Goal: Transaction & Acquisition: Purchase product/service

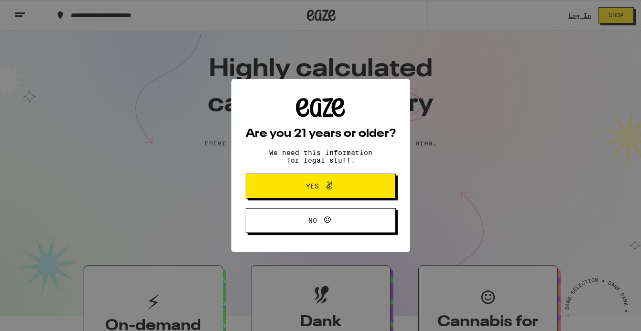
click at [345, 195] on button "Yes" at bounding box center [321, 185] width 150 height 25
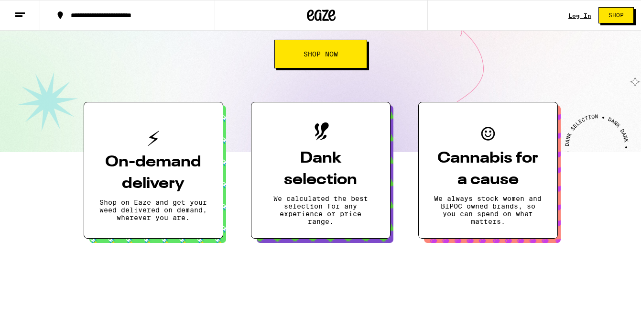
scroll to position [164, 0]
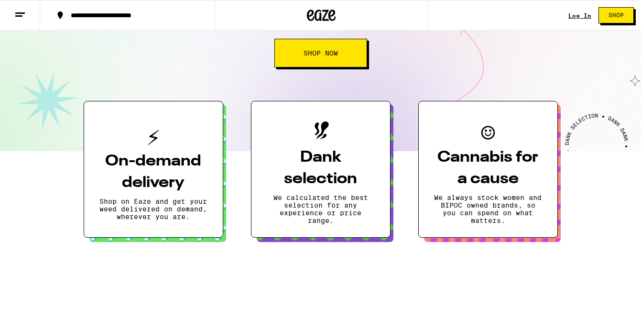
click at [304, 65] on button "Shop Now" at bounding box center [320, 53] width 93 height 29
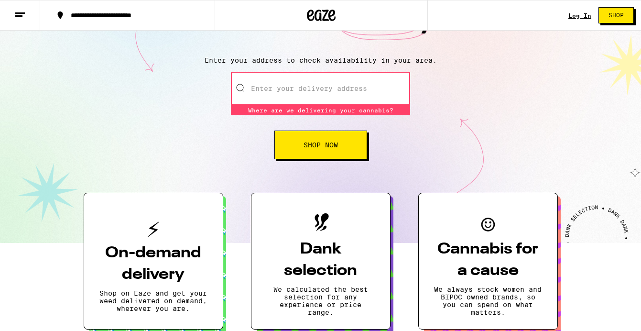
scroll to position [84, 0]
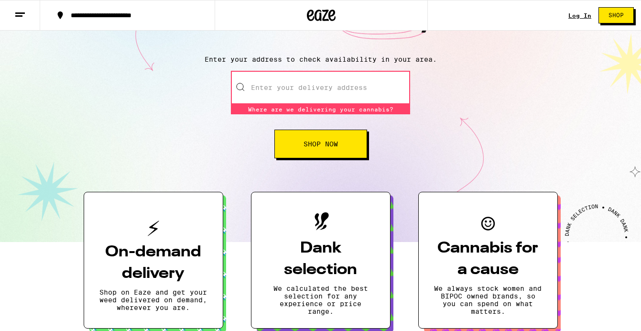
click at [306, 98] on input "Enter your delivery address" at bounding box center [320, 87] width 179 height 33
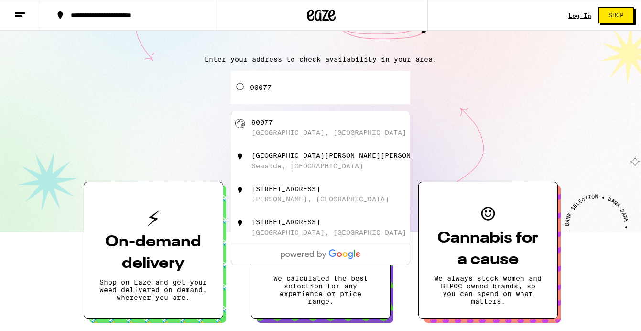
click at [308, 136] on div "Los Angeles, CA" at bounding box center [328, 133] width 155 height 8
type input "Los Angeles, CA 90077"
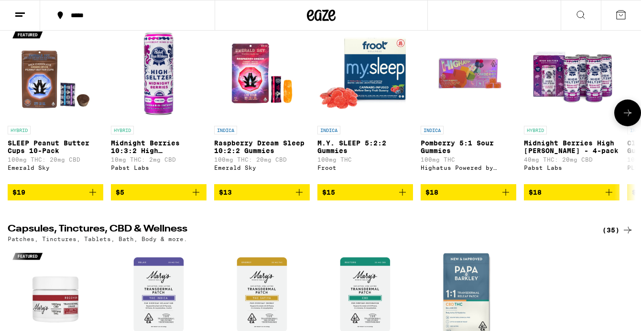
scroll to position [2930, 0]
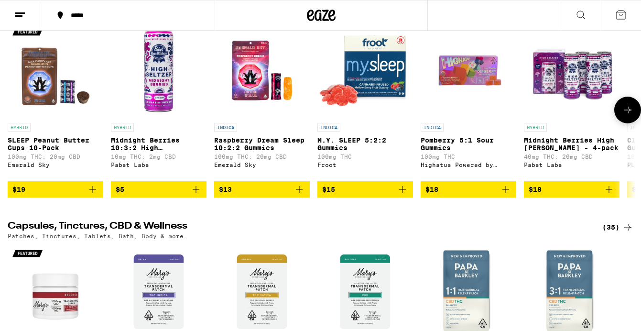
click at [623, 116] on icon at bounding box center [627, 109] width 11 height 11
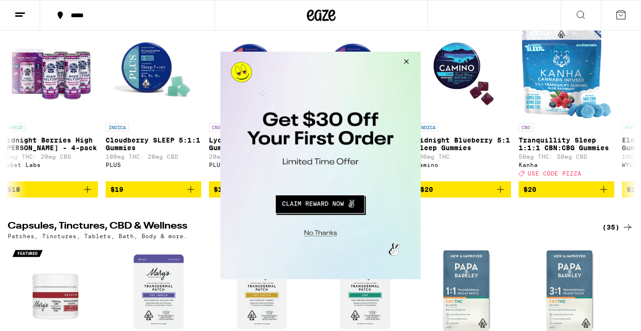
click at [404, 64] on button "Close Modal" at bounding box center [405, 63] width 26 height 23
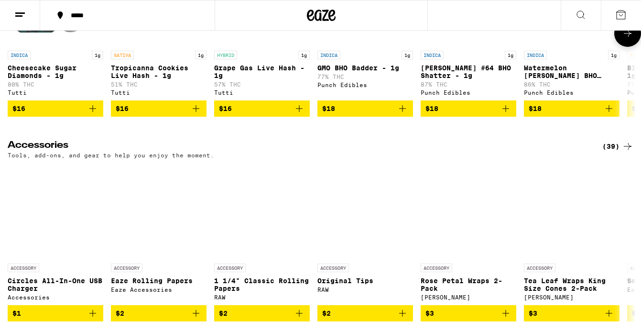
scroll to position [3448, 0]
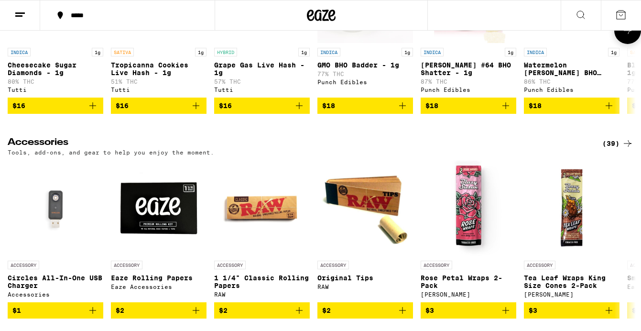
click at [628, 36] on icon at bounding box center [627, 30] width 11 height 11
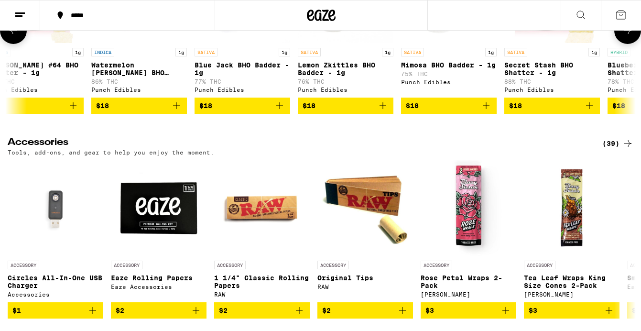
scroll to position [0, 521]
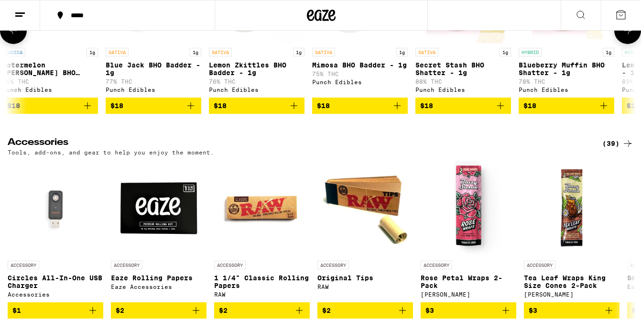
click at [628, 36] on icon at bounding box center [627, 30] width 11 height 11
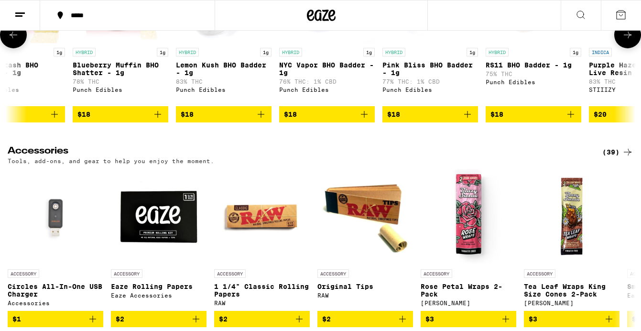
scroll to position [0, 1043]
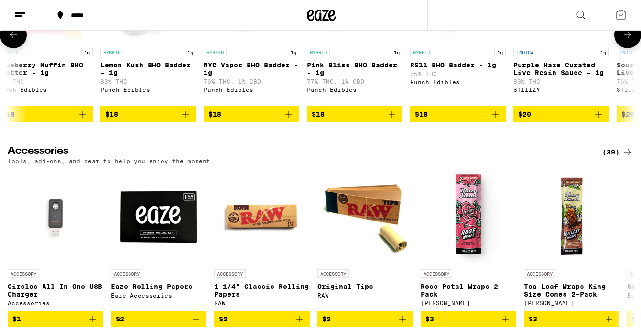
click at [621, 48] on button at bounding box center [627, 35] width 27 height 27
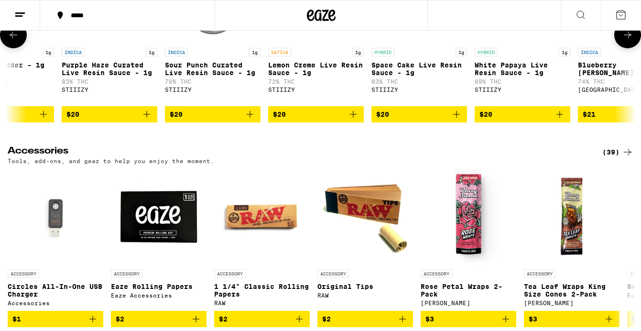
scroll to position [0, 1564]
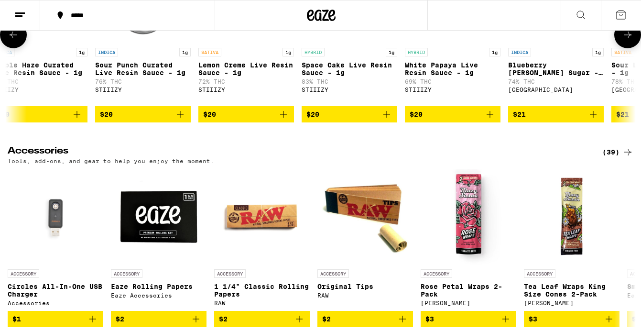
click at [626, 38] on icon at bounding box center [628, 35] width 8 height 7
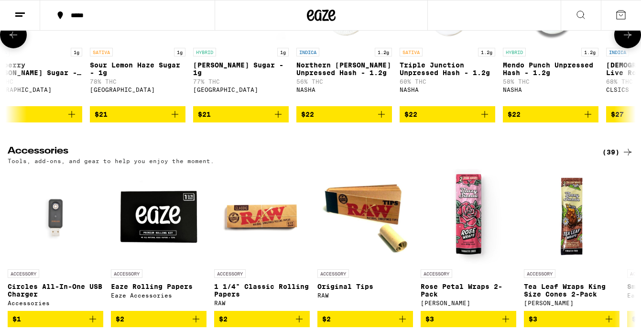
click at [626, 38] on icon at bounding box center [628, 35] width 8 height 7
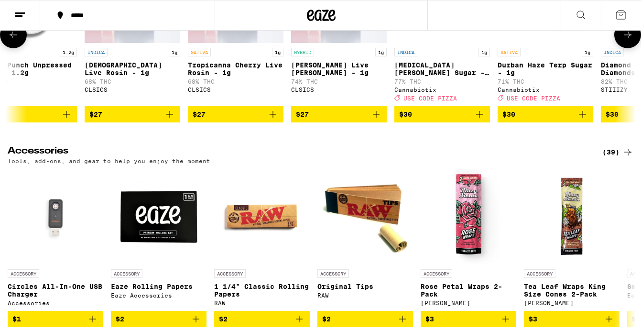
click at [626, 38] on icon at bounding box center [628, 35] width 8 height 7
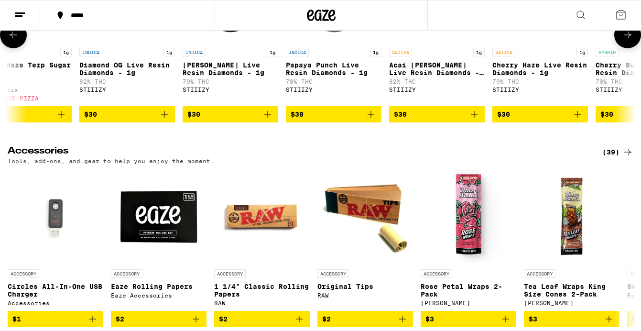
click at [626, 38] on icon at bounding box center [628, 35] width 8 height 7
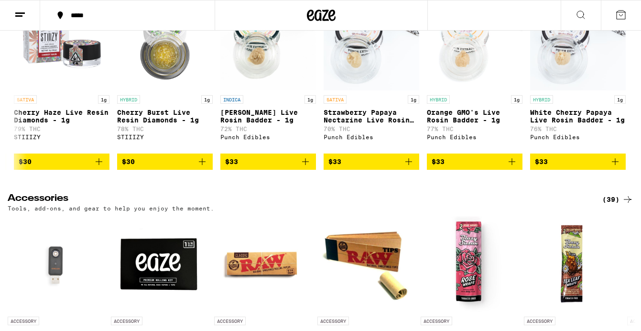
scroll to position [3401, 0]
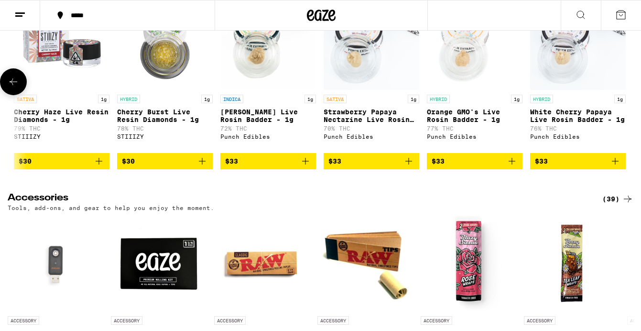
click at [17, 87] on icon at bounding box center [13, 81] width 11 height 11
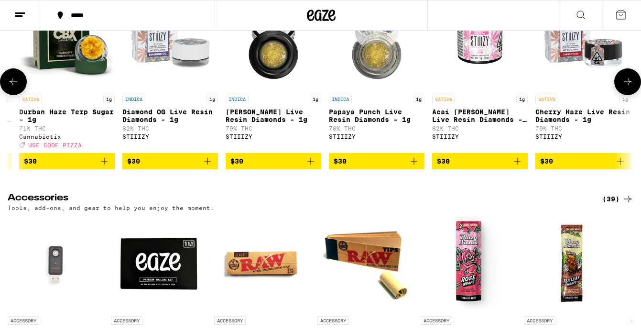
click at [17, 87] on icon at bounding box center [13, 81] width 11 height 11
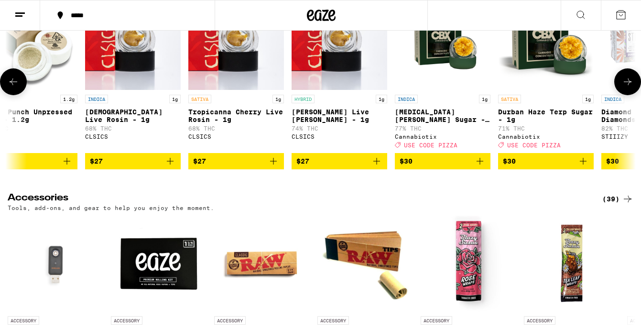
scroll to position [0, 2563]
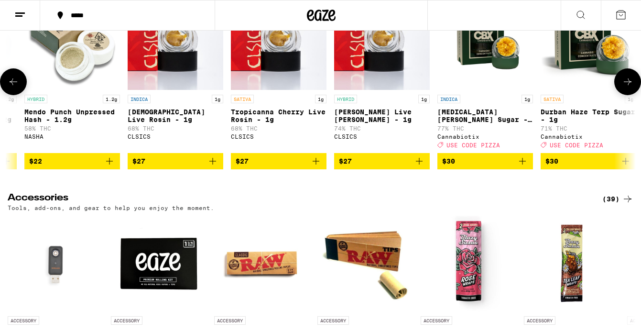
click at [17, 87] on icon at bounding box center [13, 81] width 11 height 11
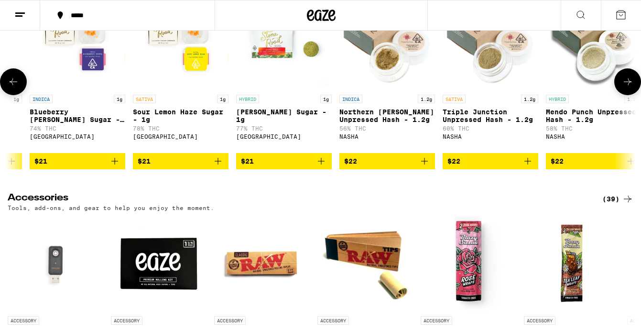
click at [17, 87] on icon at bounding box center [13, 81] width 11 height 11
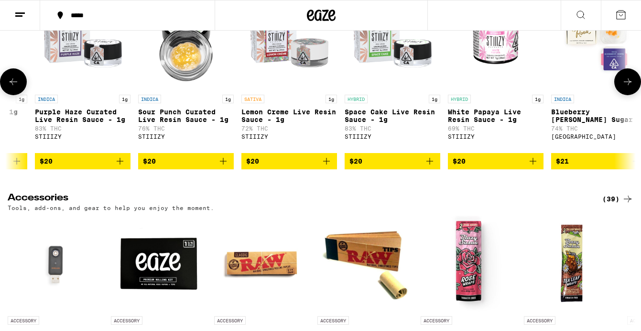
click at [17, 87] on icon at bounding box center [13, 81] width 11 height 11
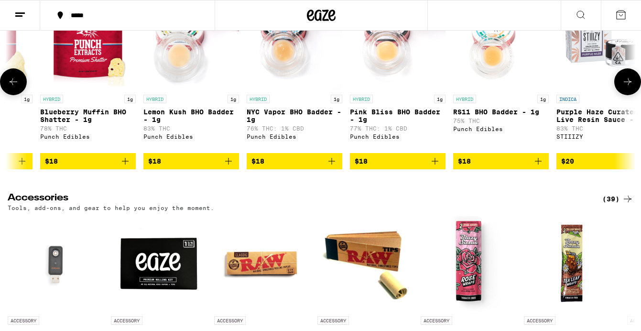
click at [17, 87] on icon at bounding box center [13, 81] width 11 height 11
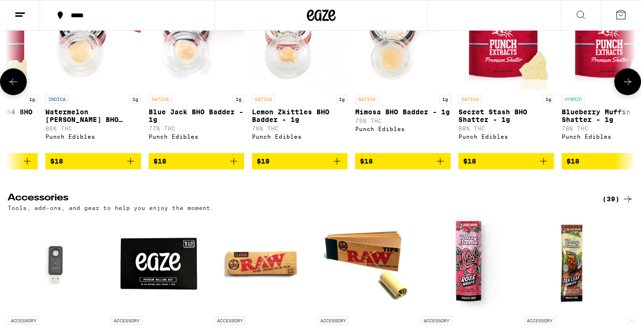
click at [17, 87] on icon at bounding box center [13, 81] width 11 height 11
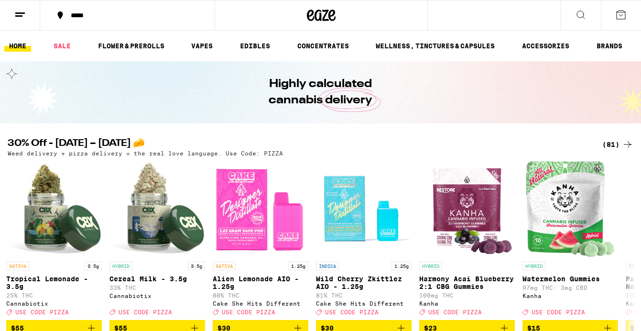
scroll to position [0, 0]
click at [254, 44] on link "EDIBLES" at bounding box center [255, 45] width 40 height 11
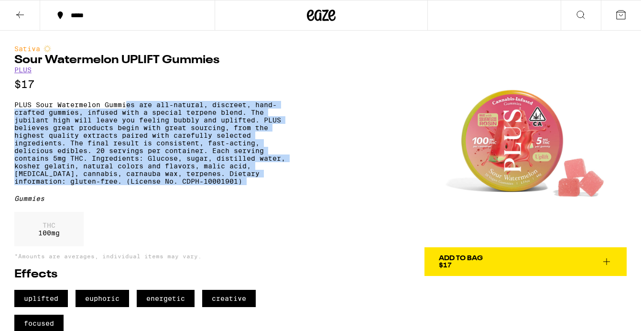
drag, startPoint x: 126, startPoint y: 109, endPoint x: 171, endPoint y: 207, distance: 107.8
click at [171, 207] on div "Sativa Sour Watermelon UPLIFT Gummies PLUS $17 PLUS Sour Watermelon Gummies are…" at bounding box center [151, 188] width 275 height 287
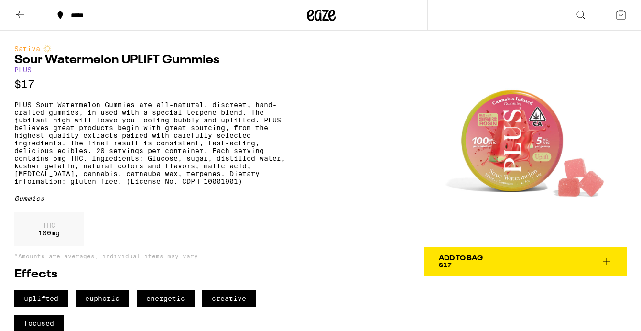
click at [171, 207] on div "Sativa Sour Watermelon UPLIFT Gummies PLUS $17 PLUS Sour Watermelon Gummies are…" at bounding box center [151, 188] width 275 height 287
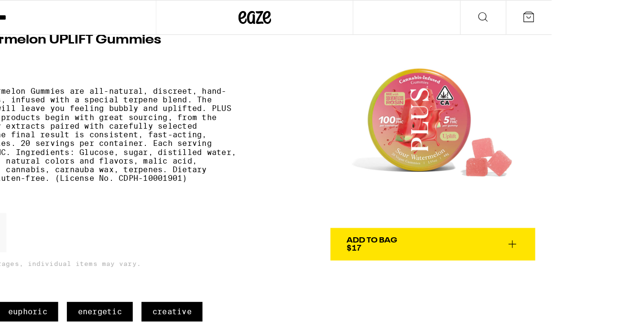
scroll to position [11, 0]
